Goal: Information Seeking & Learning: Learn about a topic

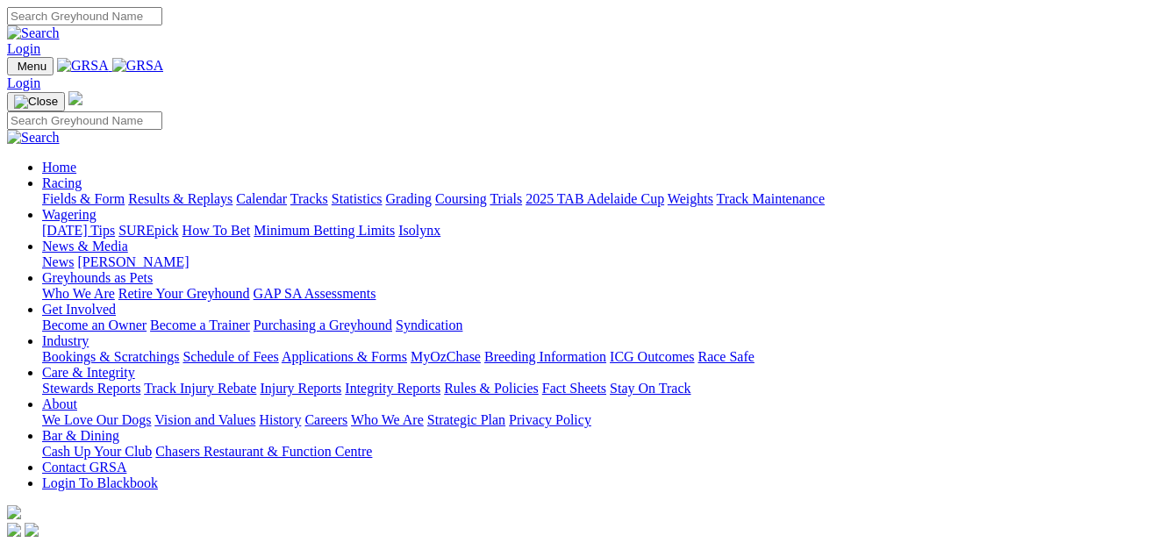
scroll to position [527, 0]
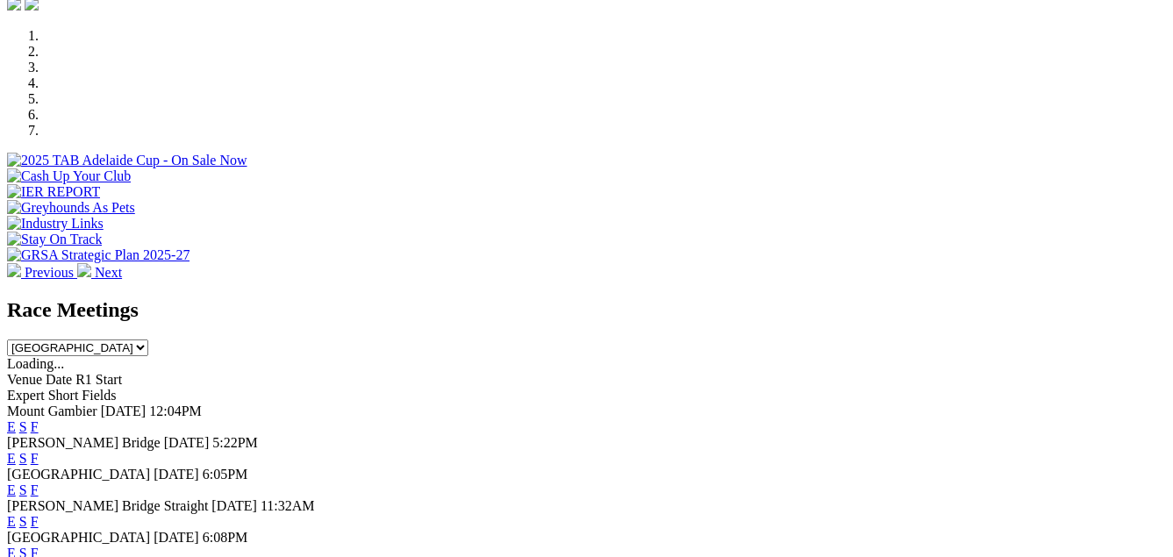
select select "WA"
click at [148, 340] on select "[GEOGRAPHIC_DATA] [GEOGRAPHIC_DATA] [GEOGRAPHIC_DATA] [GEOGRAPHIC_DATA] [GEOGRA…" at bounding box center [77, 348] width 141 height 17
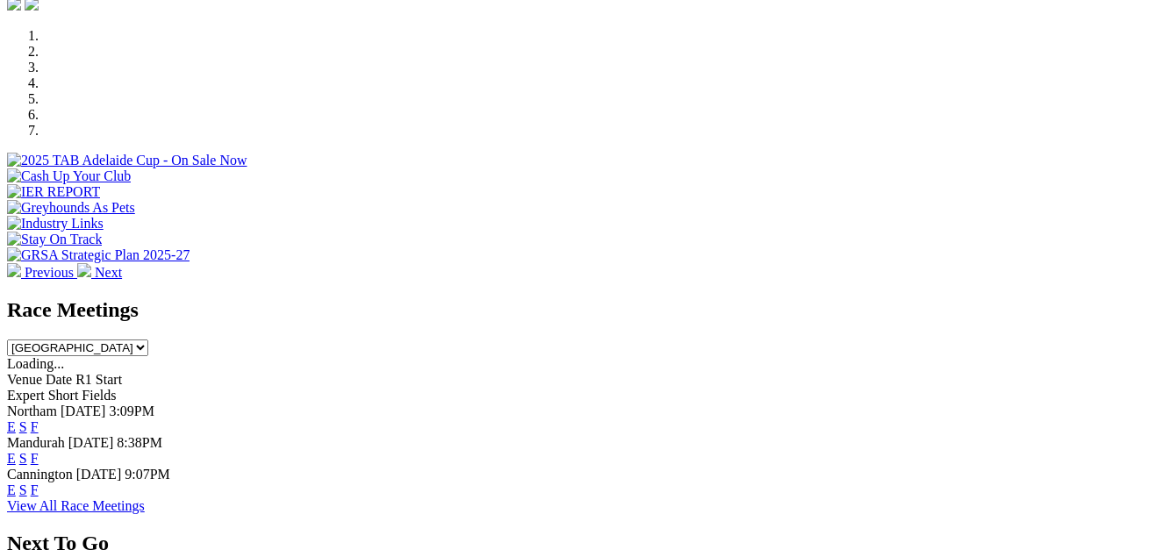
click at [39, 419] on link "F" at bounding box center [35, 426] width 8 height 15
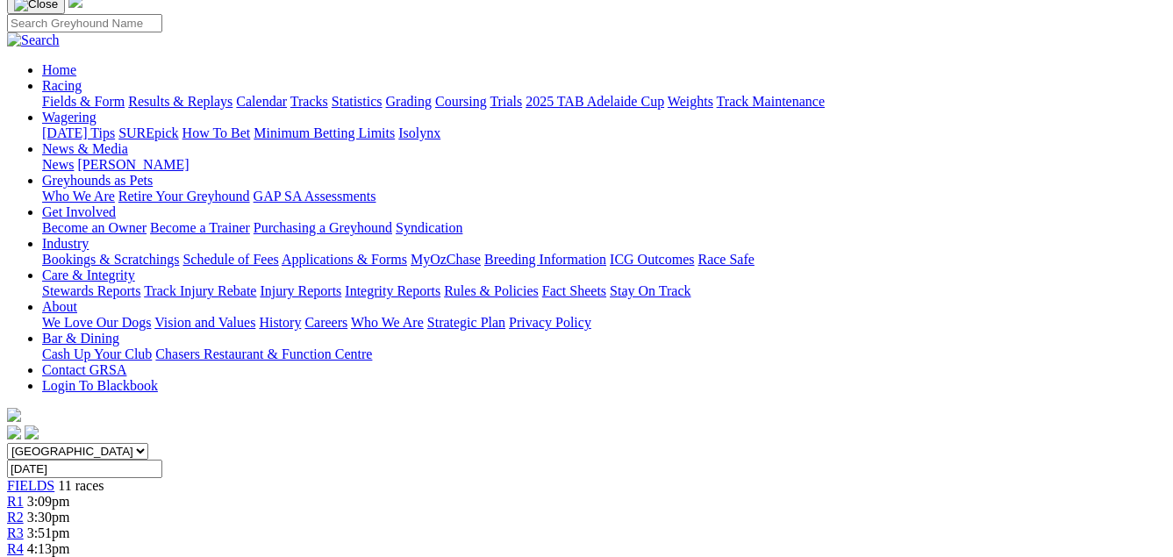
scroll to position [88, 0]
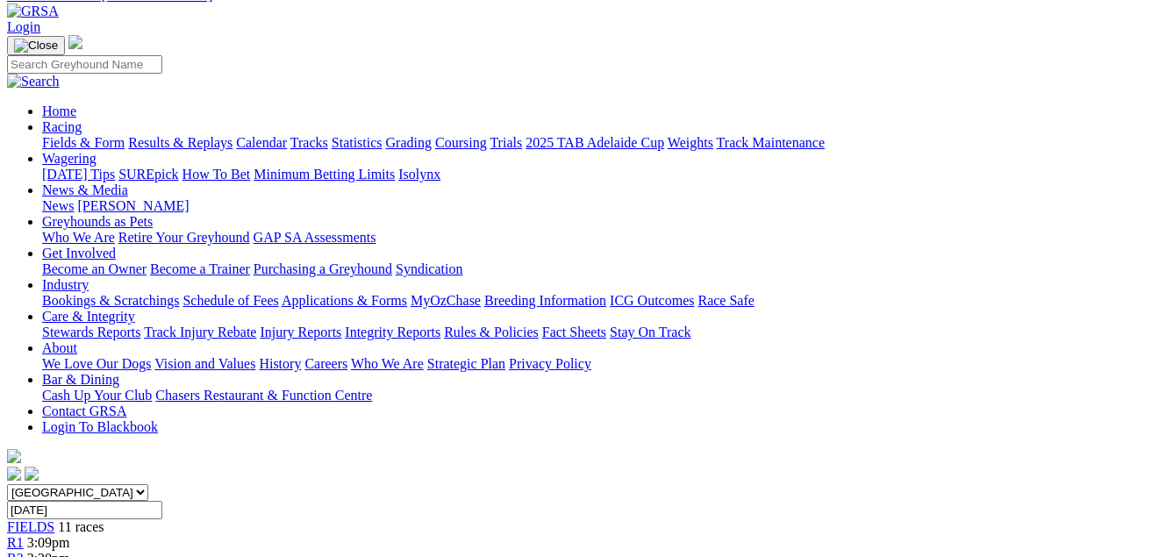
click at [148, 484] on select "[GEOGRAPHIC_DATA] [GEOGRAPHIC_DATA] [GEOGRAPHIC_DATA] [GEOGRAPHIC_DATA] [GEOGRA…" at bounding box center [77, 492] width 141 height 17
select select "VIC"
click at [39, 484] on select "[GEOGRAPHIC_DATA] [GEOGRAPHIC_DATA] [GEOGRAPHIC_DATA] [GEOGRAPHIC_DATA] [GEOGRA…" at bounding box center [77, 492] width 141 height 17
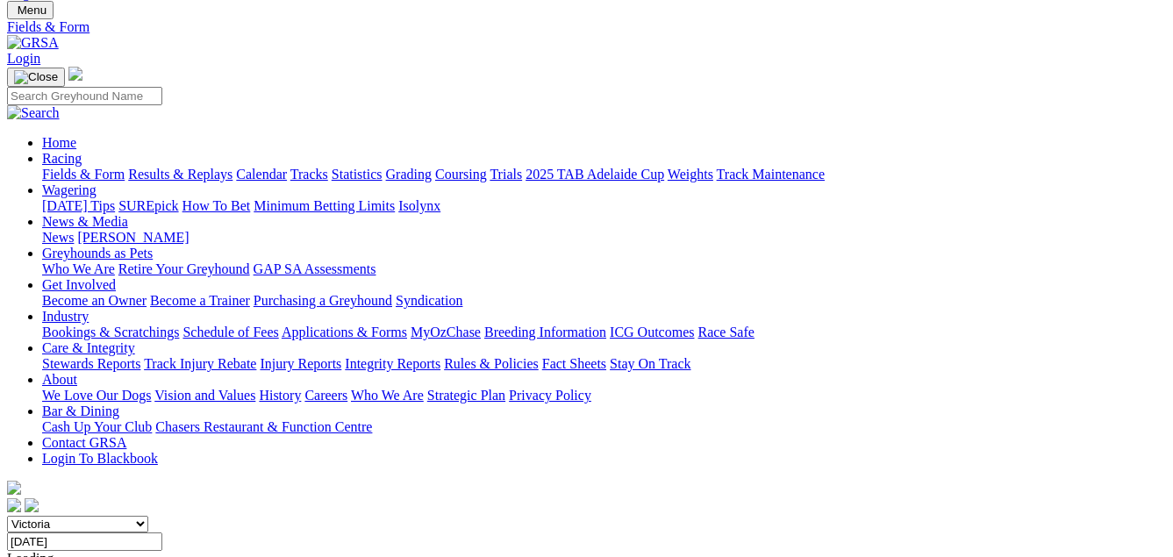
scroll to position [88, 0]
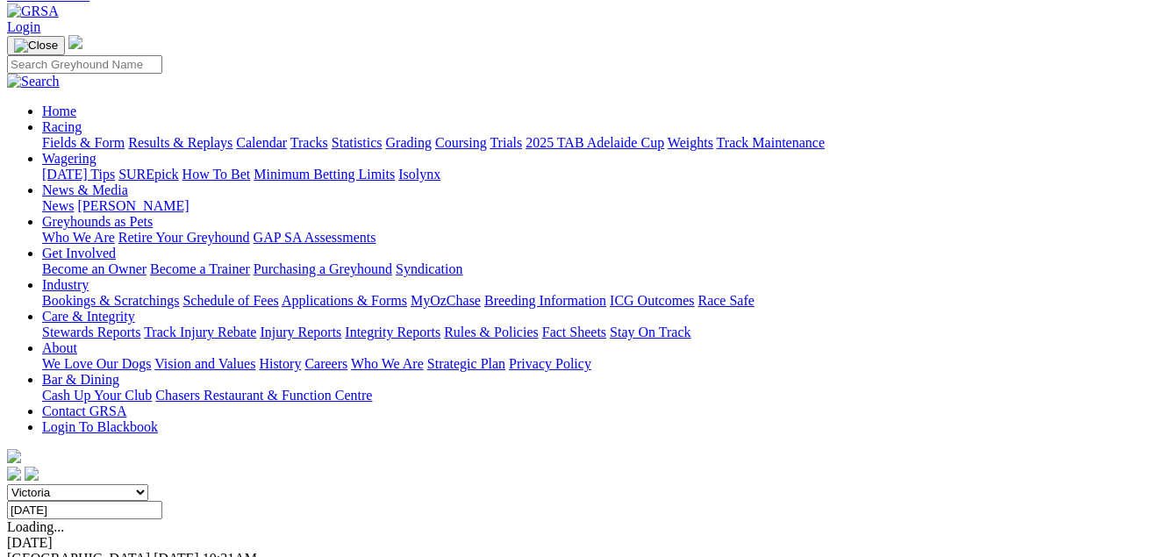
drag, startPoint x: 414, startPoint y: 150, endPoint x: 386, endPoint y: 148, distance: 28.1
click at [148, 484] on select "[GEOGRAPHIC_DATA] [GEOGRAPHIC_DATA] [GEOGRAPHIC_DATA] [GEOGRAPHIC_DATA] [GEOGRA…" at bounding box center [77, 492] width 141 height 17
click at [39, 484] on select "[GEOGRAPHIC_DATA] [GEOGRAPHIC_DATA] [GEOGRAPHIC_DATA] [GEOGRAPHIC_DATA] [GEOGRA…" at bounding box center [77, 492] width 141 height 17
drag, startPoint x: 396, startPoint y: 100, endPoint x: 357, endPoint y: 143, distance: 57.8
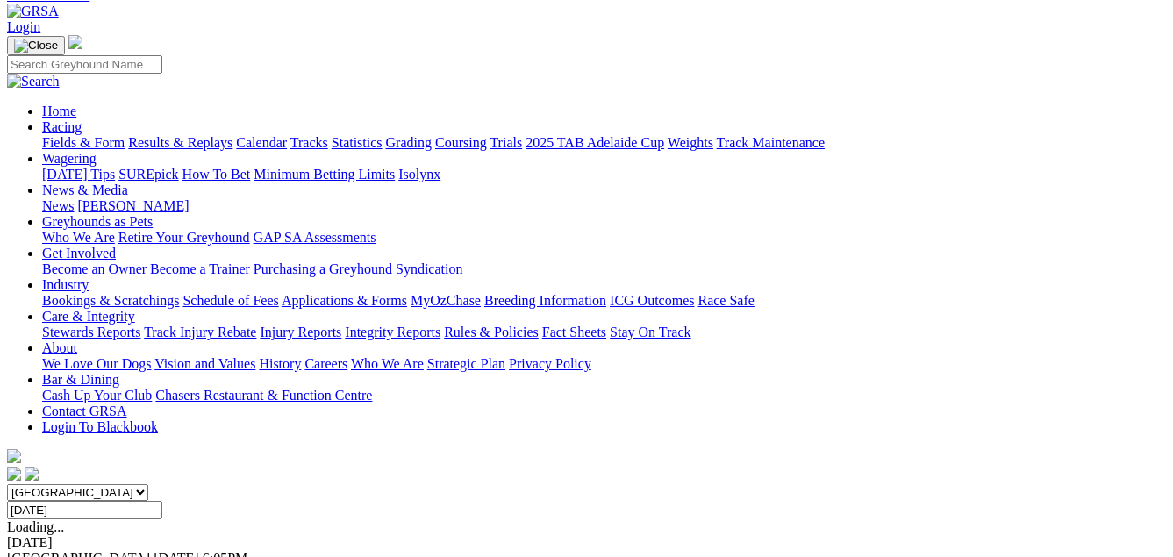
click at [148, 484] on select "[GEOGRAPHIC_DATA] [GEOGRAPHIC_DATA] [GEOGRAPHIC_DATA] [GEOGRAPHIC_DATA] [GEOGRA…" at bounding box center [77, 492] width 141 height 17
select select "[GEOGRAPHIC_DATA]"
click at [39, 484] on select "[GEOGRAPHIC_DATA] [GEOGRAPHIC_DATA] [GEOGRAPHIC_DATA] [GEOGRAPHIC_DATA] [GEOGRA…" at bounding box center [77, 492] width 141 height 17
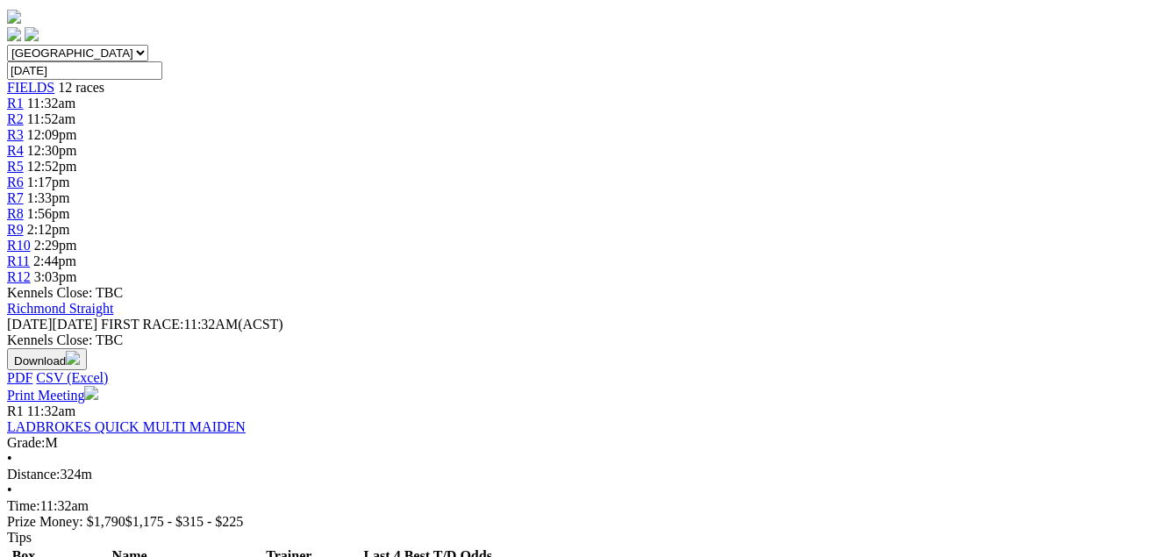
scroll to position [527, 0]
